Goal: Task Accomplishment & Management: Manage account settings

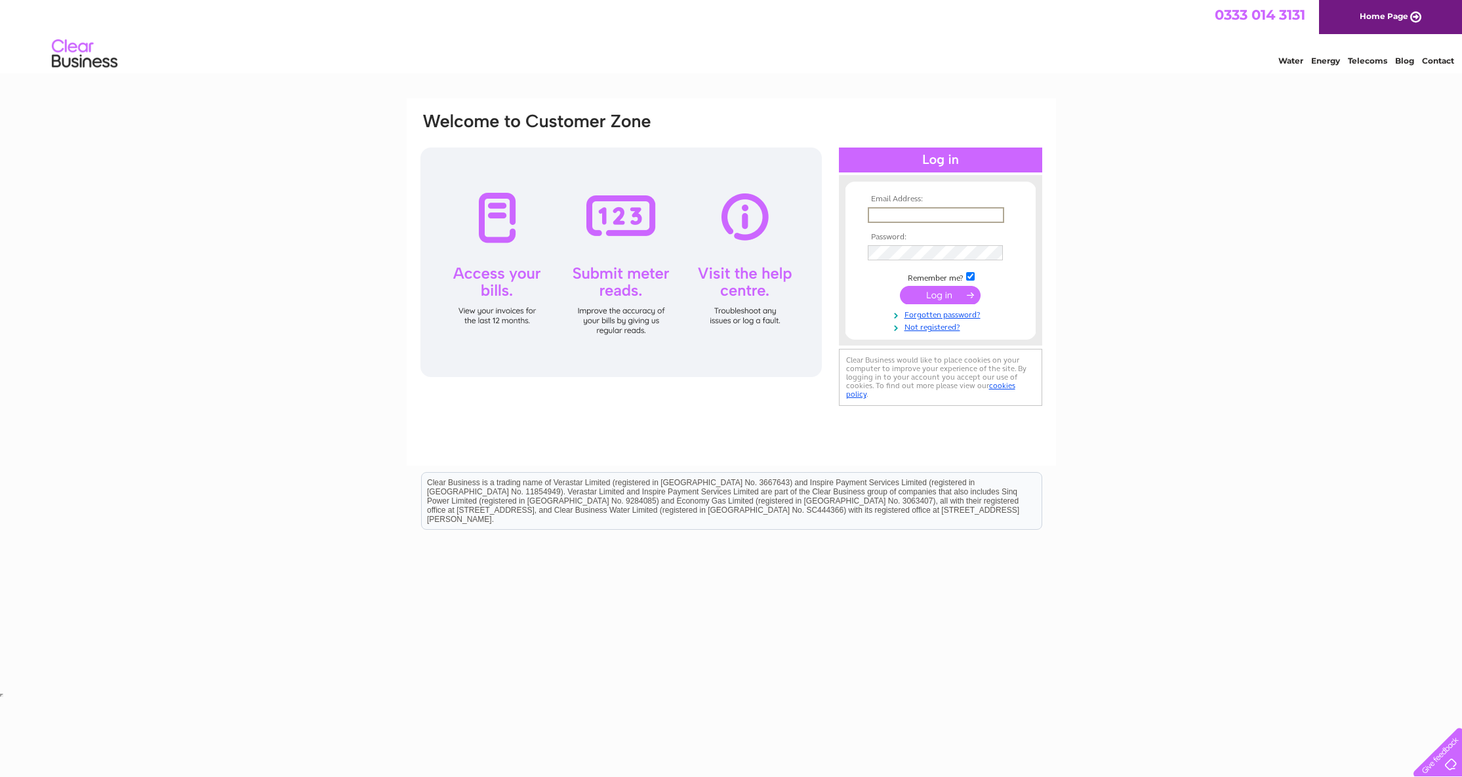
type input "boardbarnltd@mail.com"
click at [939, 296] on input "submit" at bounding box center [940, 295] width 81 height 18
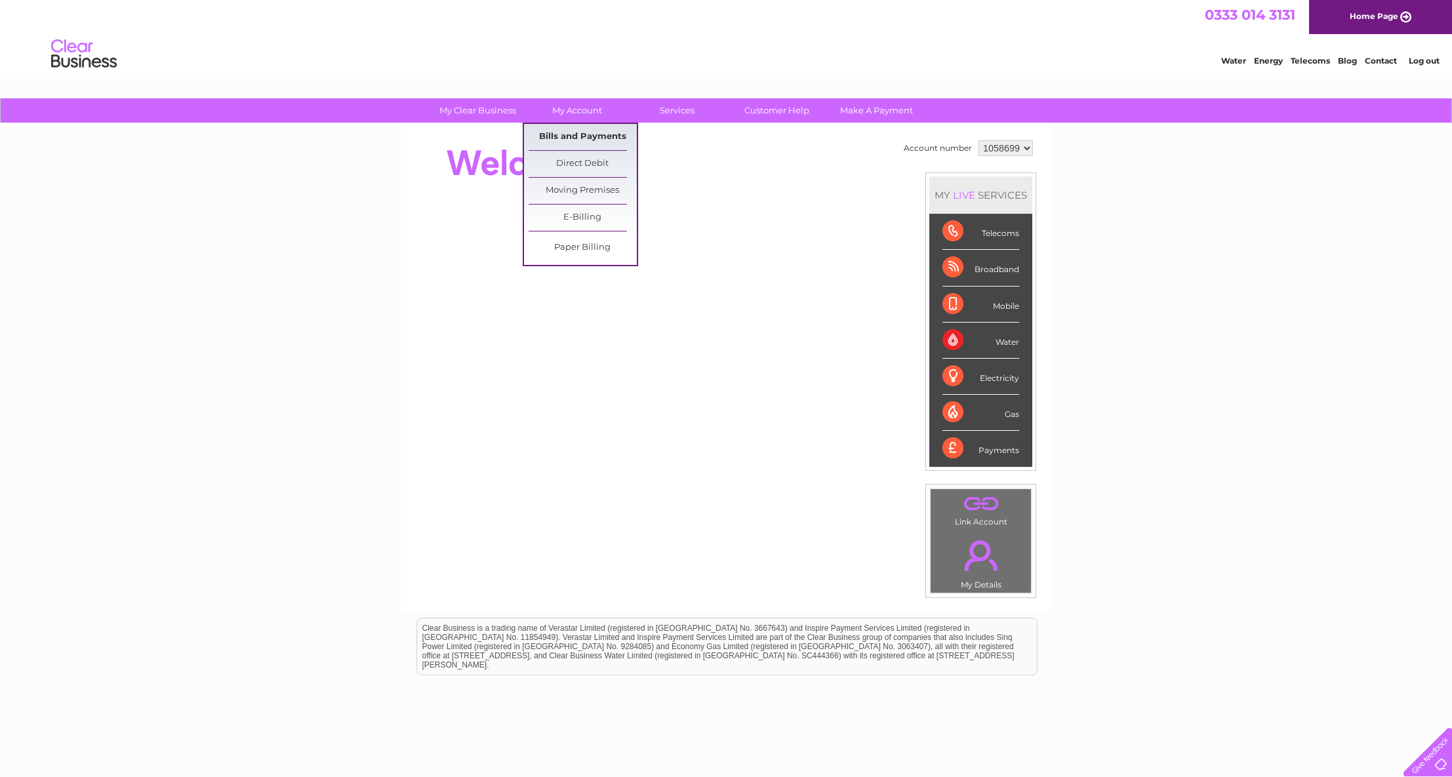
click at [570, 131] on link "Bills and Payments" at bounding box center [583, 137] width 108 height 26
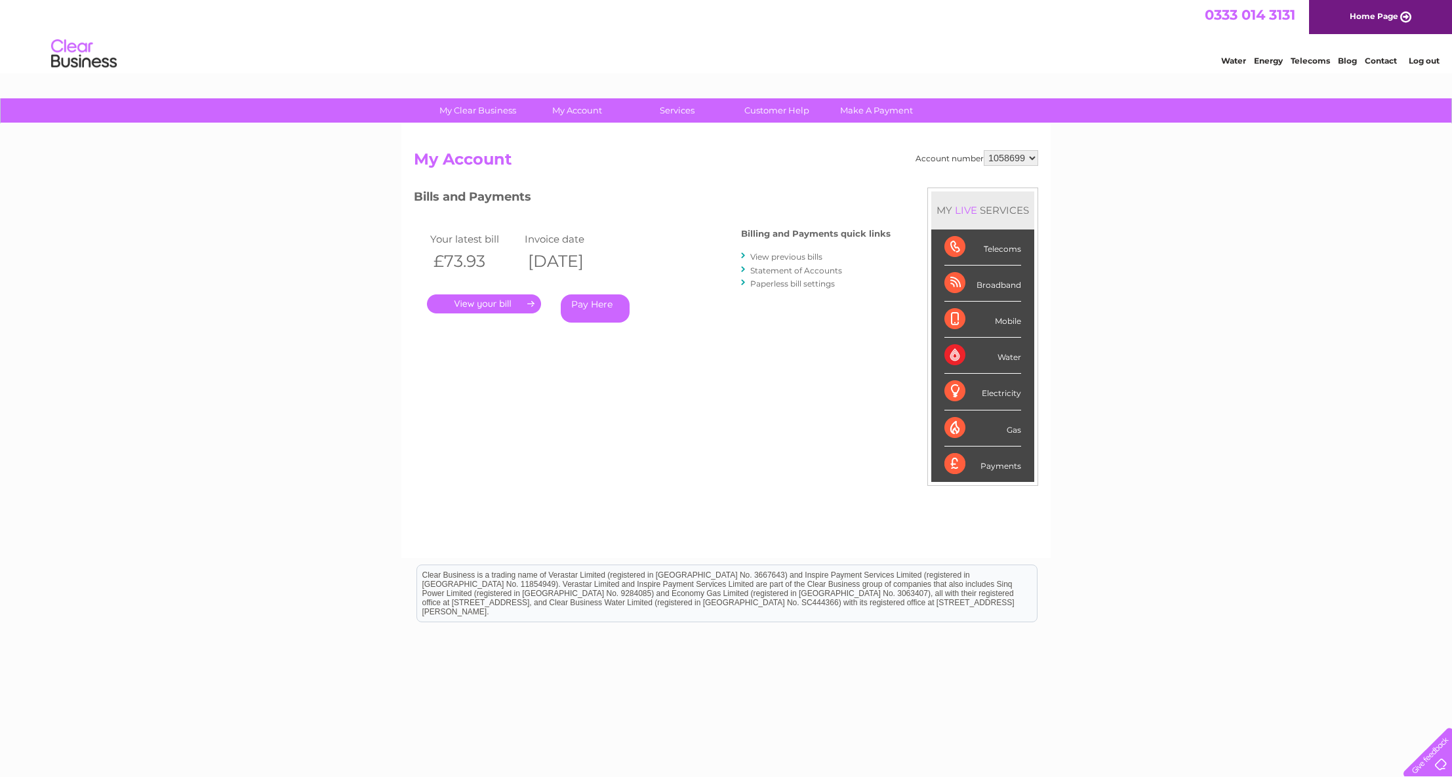
click at [482, 306] on link "." at bounding box center [484, 303] width 114 height 19
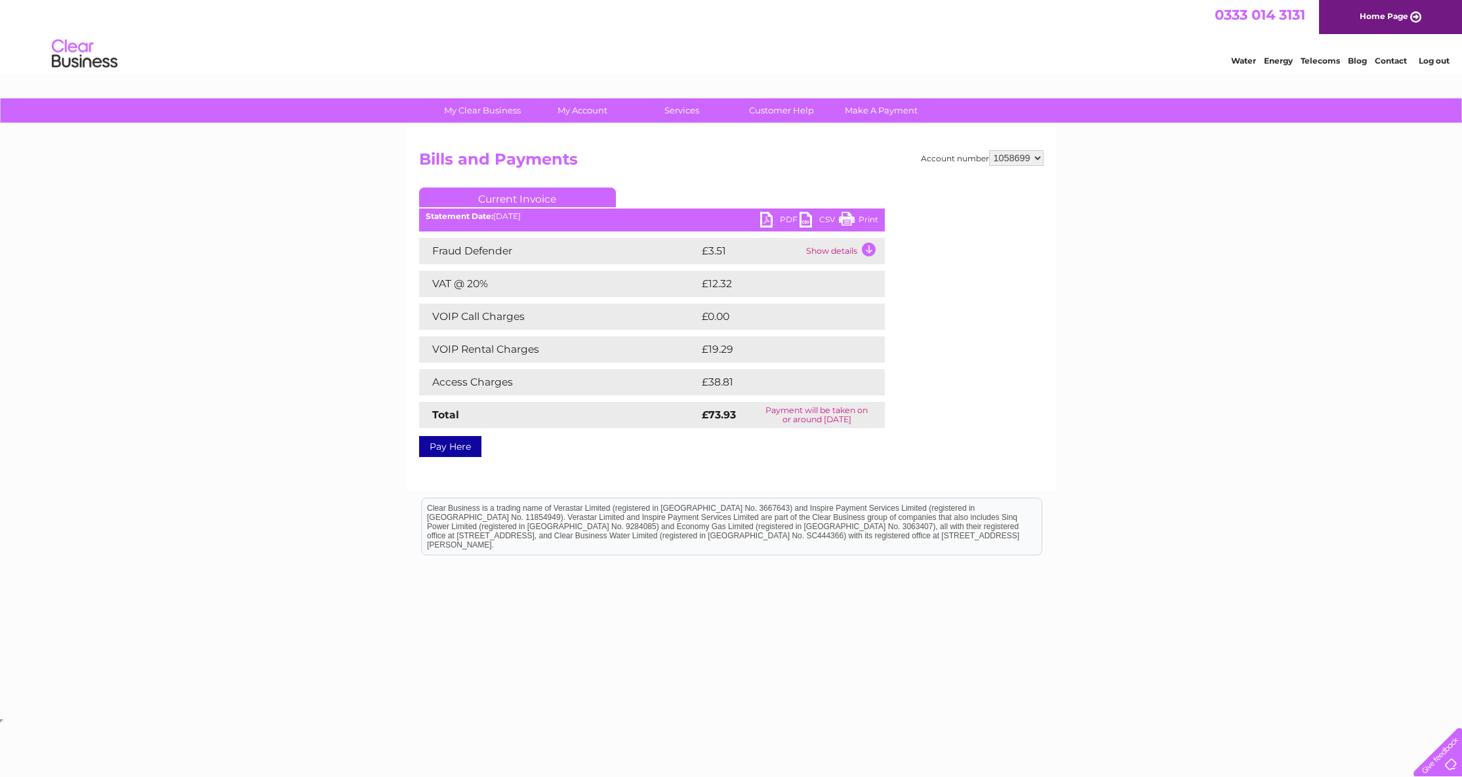
click at [767, 218] on link "PDF" at bounding box center [779, 221] width 39 height 19
